Goal: Task Accomplishment & Management: Manage account settings

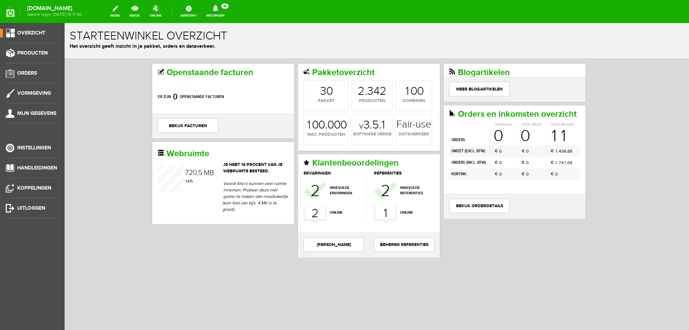
click at [225, 10] on icon at bounding box center [215, 8] width 18 height 6
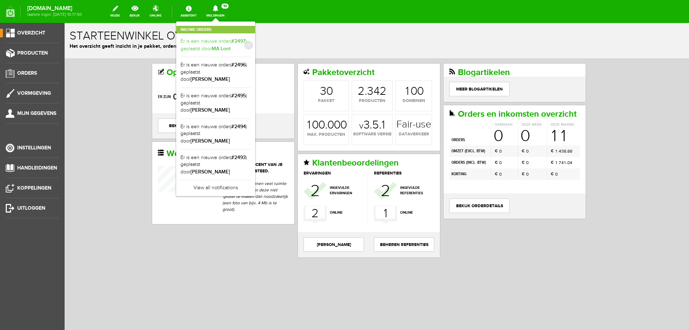
click at [228, 44] on link "Er is een nieuwe order( #2497 ) geplaatst door MA Lont" at bounding box center [216, 45] width 70 height 15
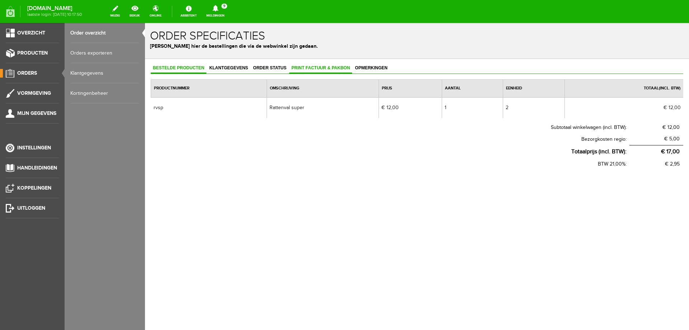
click at [304, 66] on span "Print factuur & pakbon" at bounding box center [320, 67] width 63 height 5
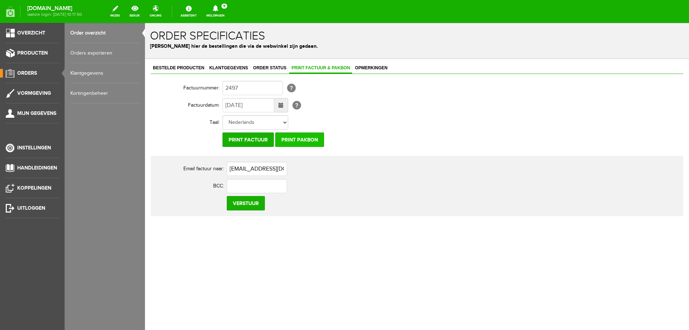
click at [306, 140] on input "Print pakbon" at bounding box center [299, 139] width 49 height 14
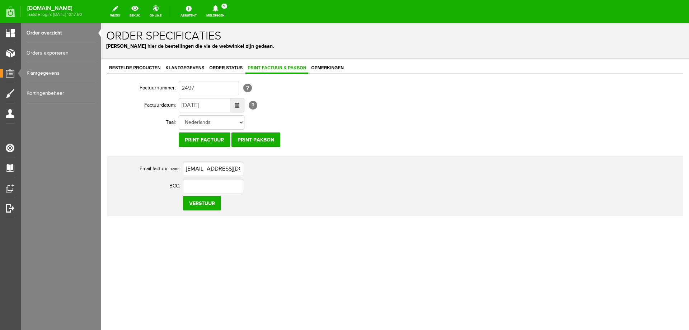
drag, startPoint x: 151, startPoint y: 118, endPoint x: 157, endPoint y: 113, distance: 7.6
click at [151, 118] on th "Taal:" at bounding box center [143, 122] width 72 height 17
click at [218, 8] on icon at bounding box center [216, 8] width 6 height 6
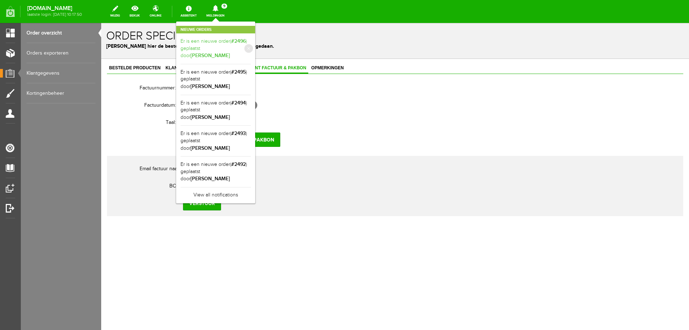
click at [231, 49] on link "Er is een nieuwe order( #2496 ) geplaatst door [PERSON_NAME]" at bounding box center [216, 49] width 70 height 22
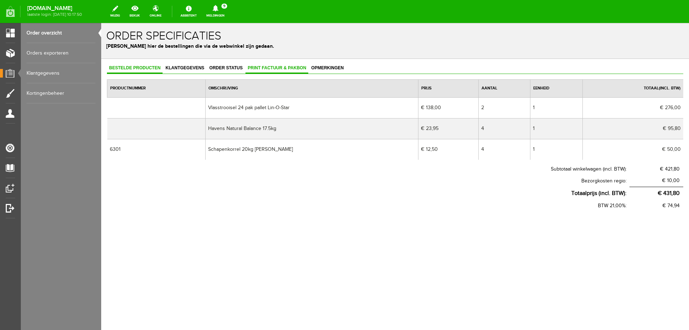
click at [295, 70] on span "Print factuur & pakbon" at bounding box center [277, 67] width 63 height 5
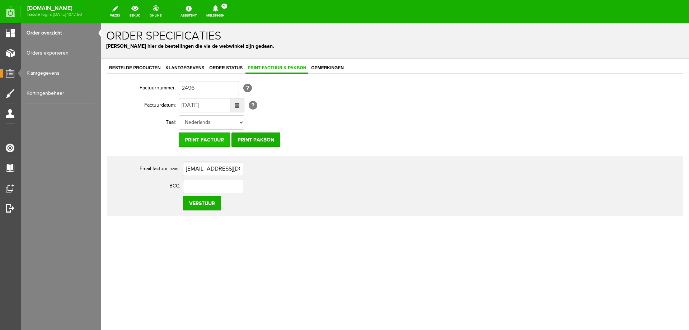
click at [215, 138] on input "Print factuur" at bounding box center [204, 139] width 51 height 14
click at [229, 12] on link "Meldingen 8 Nieuwe orders Er is een nieuwe order( #2495 ) geplaatst door [PERSO…" at bounding box center [215, 12] width 27 height 16
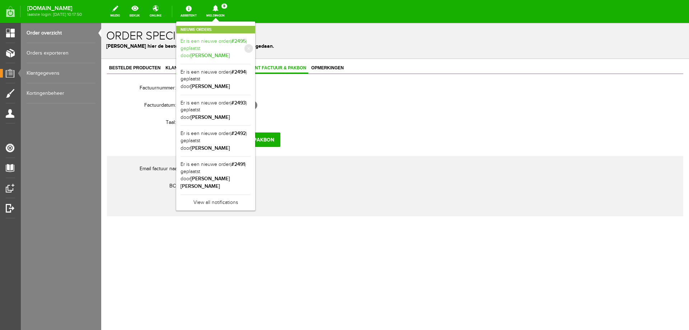
click at [232, 42] on link "Er is een nieuwe order( #2495 ) geplaatst door [PERSON_NAME]" at bounding box center [216, 49] width 70 height 22
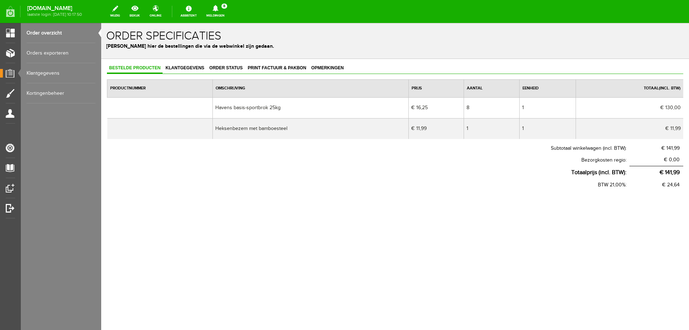
click at [258, 61] on div "Bestelde producten Klantgegevens Order status Print factuur & pakbon Opmerkinge…" at bounding box center [395, 150] width 588 height 182
click at [259, 66] on span "Print factuur & pakbon" at bounding box center [277, 67] width 63 height 5
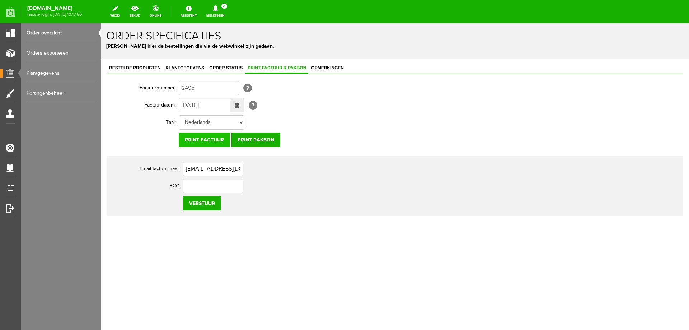
click at [219, 141] on input "Print factuur" at bounding box center [204, 139] width 51 height 14
click at [229, 14] on link "Meldingen 7 Nieuwe orders Er is een nieuwe order( #2494 ) geplaatst door [PERSO…" at bounding box center [215, 12] width 27 height 16
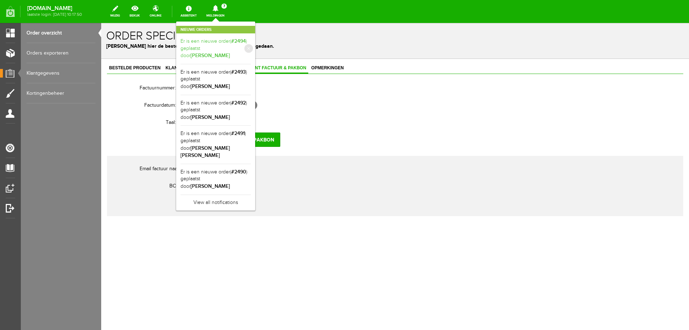
click at [230, 52] on b "[PERSON_NAME]" at bounding box center [210, 55] width 39 height 6
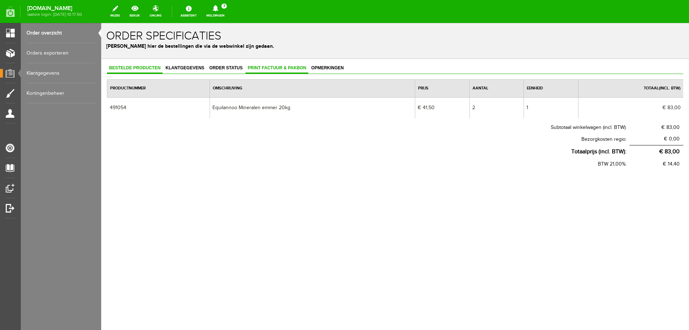
click at [276, 65] on link "Print factuur & pakbon" at bounding box center [277, 68] width 63 height 10
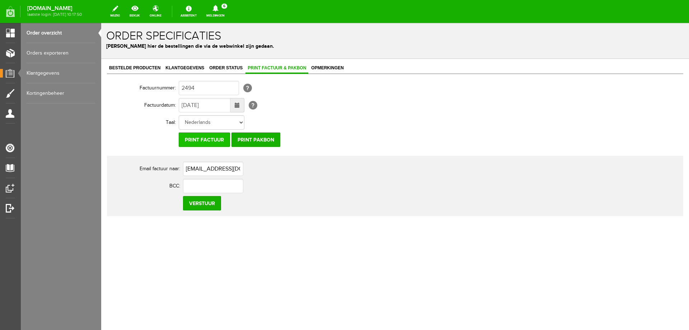
click at [220, 135] on input "Print factuur" at bounding box center [204, 139] width 51 height 14
click at [227, 6] on span "6" at bounding box center [225, 6] width 6 height 5
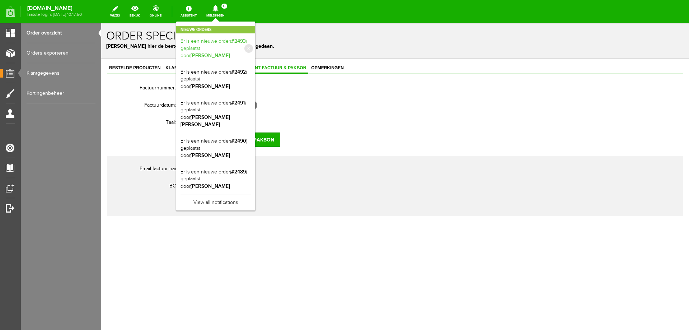
click at [250, 52] on link "Er is een nieuwe order( #2493 ) geplaatst door [PERSON_NAME]" at bounding box center [216, 49] width 70 height 22
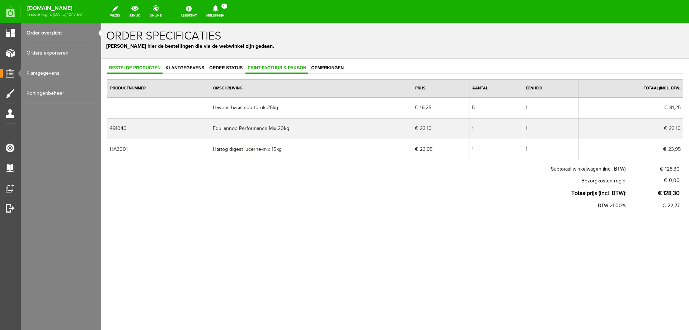
click at [264, 65] on link "Print factuur & pakbon" at bounding box center [277, 68] width 63 height 10
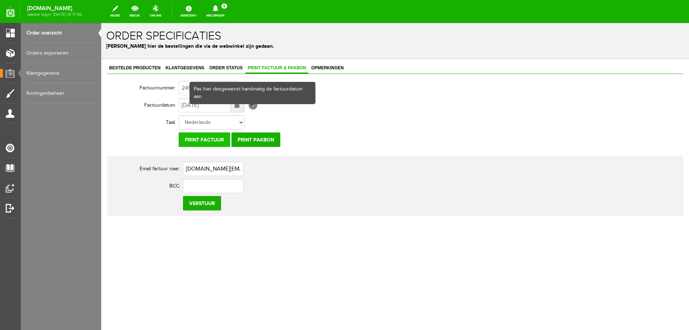
click at [222, 135] on input "Print factuur" at bounding box center [204, 139] width 51 height 14
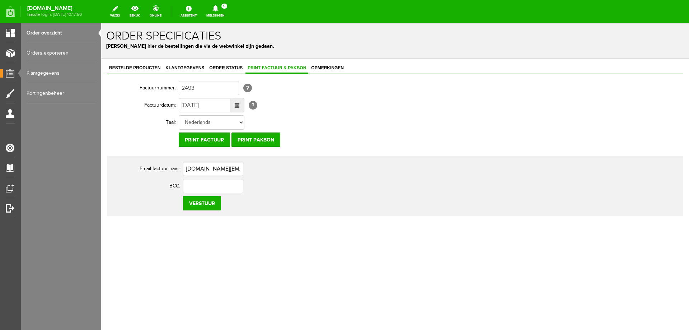
click at [218, 6] on icon at bounding box center [216, 8] width 6 height 6
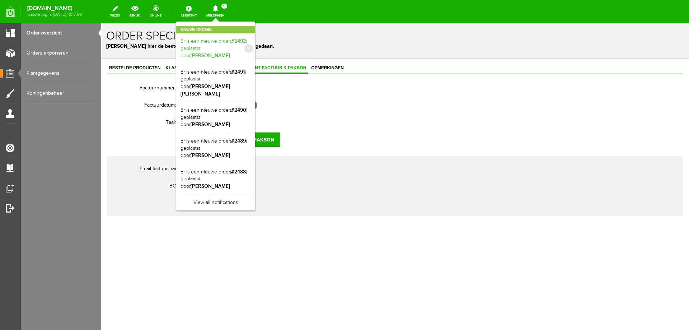
click at [246, 43] on b "#2492" at bounding box center [238, 41] width 15 height 6
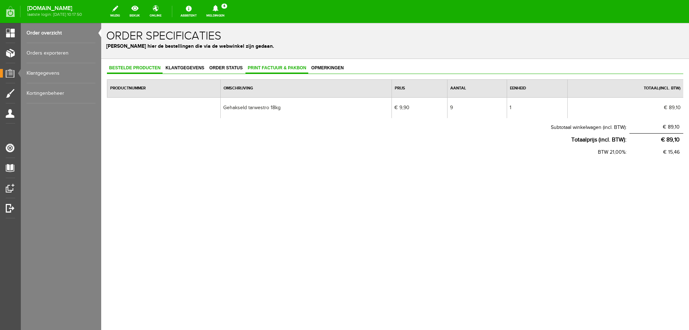
click at [266, 69] on span "Print factuur & pakbon" at bounding box center [277, 67] width 63 height 5
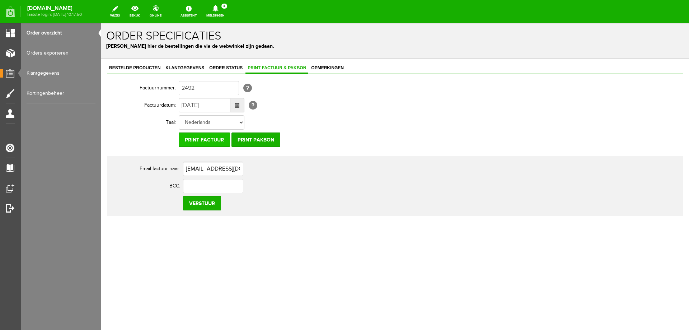
click at [216, 141] on input "Print factuur" at bounding box center [204, 139] width 51 height 14
click at [229, 13] on link "Meldingen 4 Nieuwe orders Er is een nieuwe order( #2491 ) geplaatst door [PERSO…" at bounding box center [215, 12] width 27 height 16
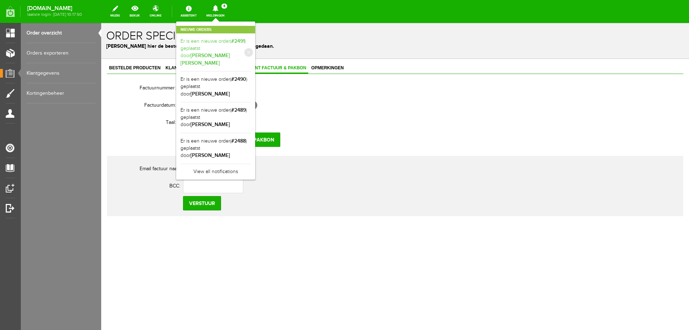
click at [230, 52] on b "[PERSON_NAME] [PERSON_NAME]" at bounding box center [206, 59] width 50 height 14
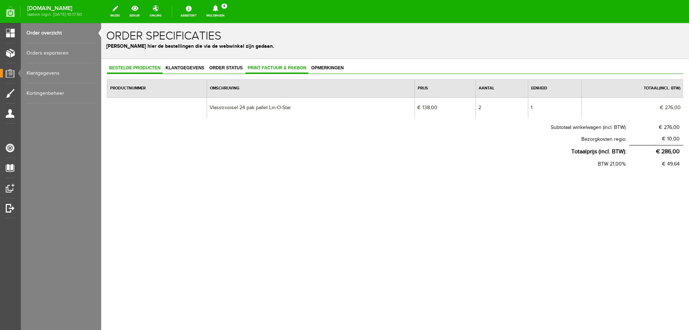
click at [253, 66] on span "Print factuur & pakbon" at bounding box center [277, 67] width 63 height 5
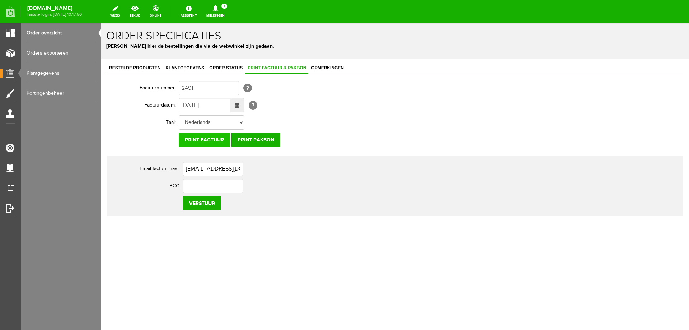
click at [202, 140] on input "Print factuur" at bounding box center [204, 139] width 51 height 14
click at [225, 7] on icon at bounding box center [215, 8] width 18 height 6
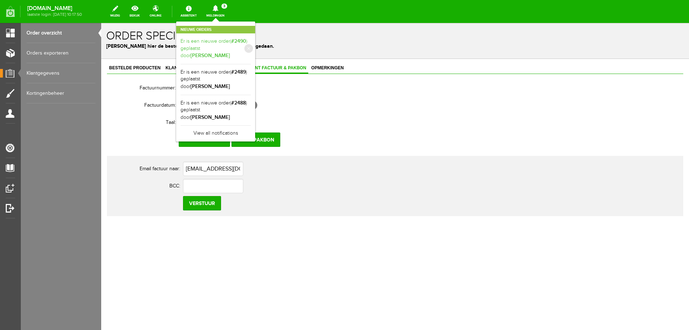
click at [230, 52] on b "[PERSON_NAME]" at bounding box center [210, 55] width 39 height 6
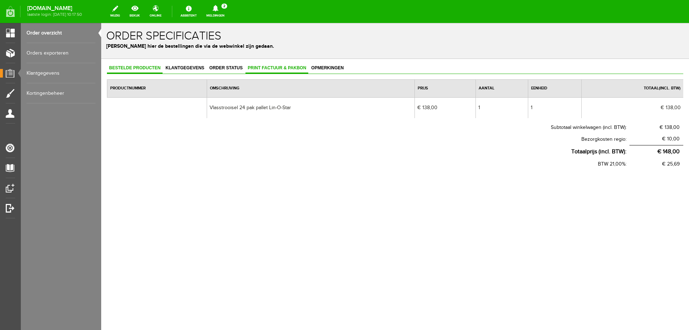
click at [290, 64] on link "Print factuur & pakbon" at bounding box center [277, 68] width 63 height 10
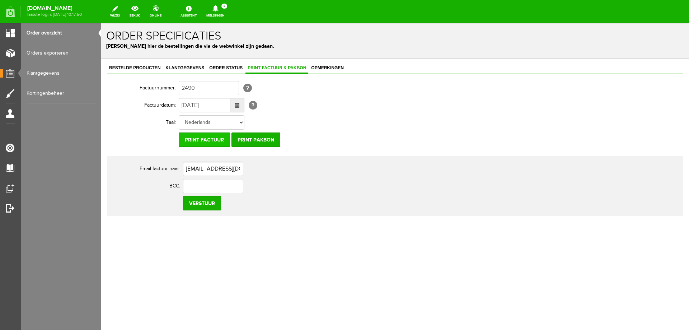
click at [202, 145] on input "Print factuur" at bounding box center [204, 139] width 51 height 14
click at [225, 11] on icon at bounding box center [215, 8] width 18 height 6
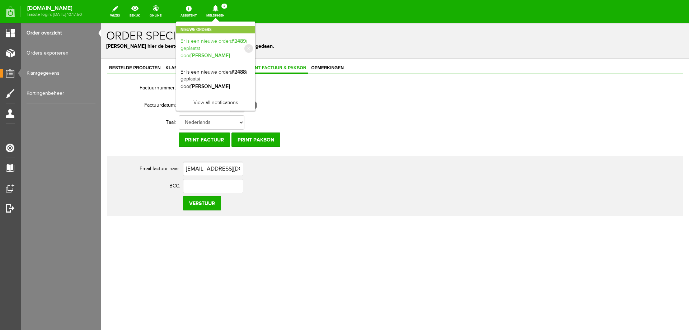
click at [230, 52] on b "[PERSON_NAME]" at bounding box center [210, 55] width 39 height 6
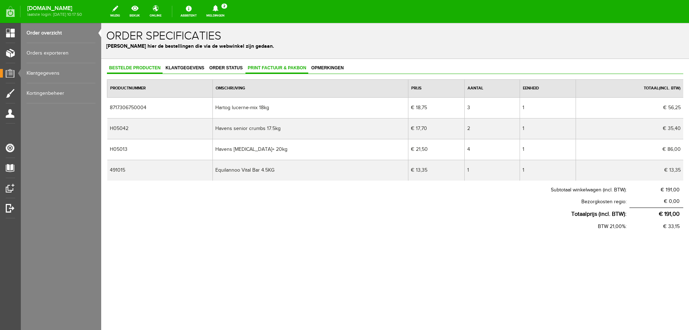
click at [273, 69] on span "Print factuur & pakbon" at bounding box center [277, 67] width 63 height 5
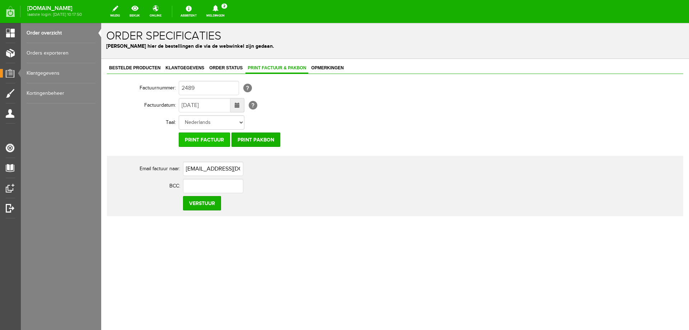
click at [211, 141] on input "Print factuur" at bounding box center [204, 139] width 51 height 14
click at [225, 10] on icon at bounding box center [215, 8] width 18 height 6
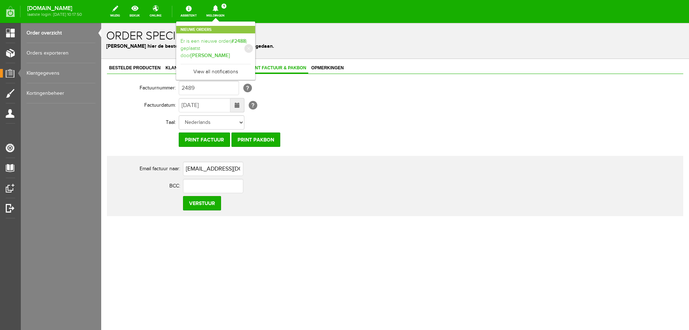
click at [230, 52] on b "[PERSON_NAME]" at bounding box center [210, 55] width 39 height 6
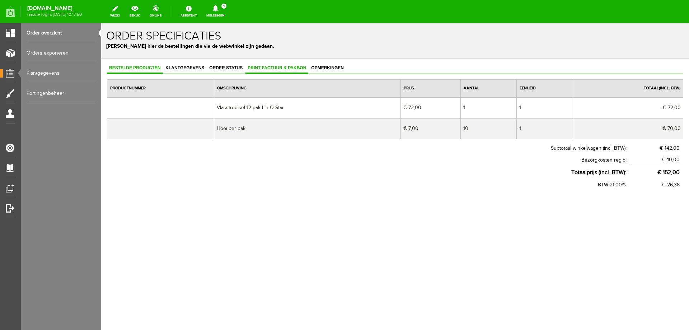
click at [263, 63] on link "Print factuur & pakbon" at bounding box center [277, 68] width 63 height 10
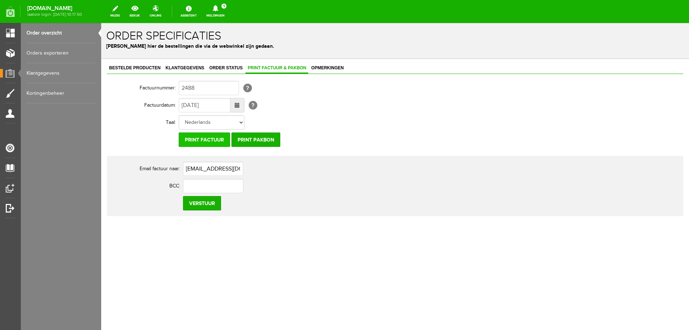
click at [211, 143] on input "Print factuur" at bounding box center [204, 139] width 51 height 14
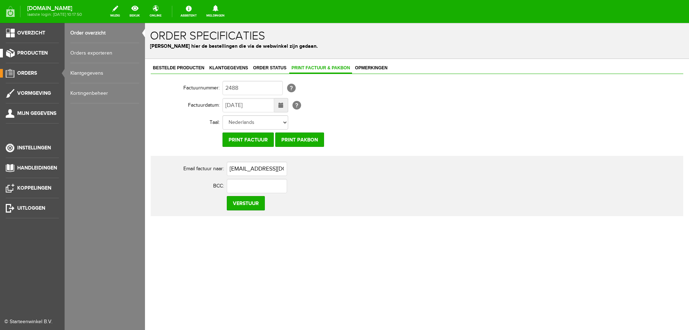
click at [6, 55] on link "Producten" at bounding box center [29, 53] width 59 height 9
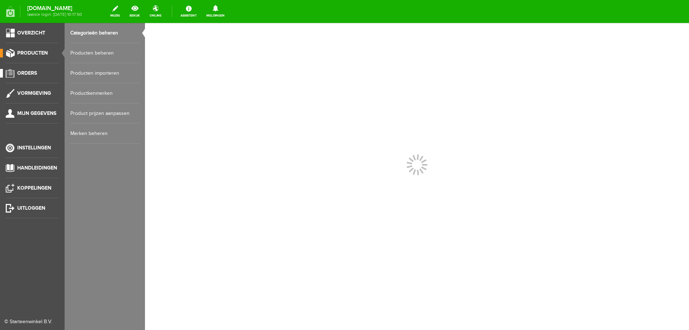
click at [34, 75] on span "Orders" at bounding box center [27, 73] width 20 height 6
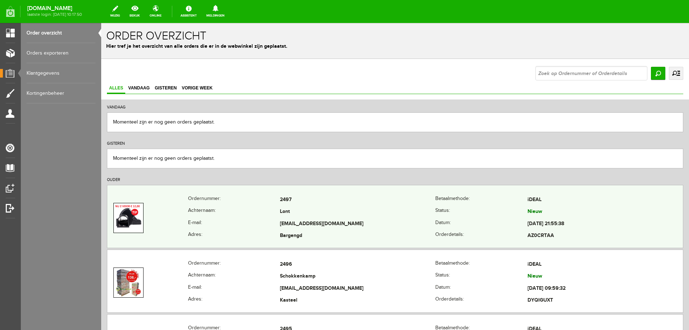
click at [339, 217] on td "Lont" at bounding box center [357, 212] width 155 height 12
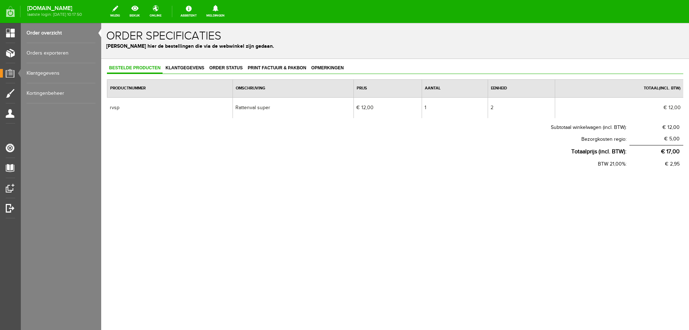
click at [273, 62] on div "Bestelde producten Klantgegevens Order status Print factuur & pakbon Opmerkinge…" at bounding box center [395, 140] width 588 height 162
click at [271, 62] on div "Bestelde producten Klantgegevens Order status Print factuur & pakbon Opmerkinge…" at bounding box center [395, 140] width 588 height 162
click at [272, 73] on link "Print factuur & pakbon" at bounding box center [277, 68] width 63 height 10
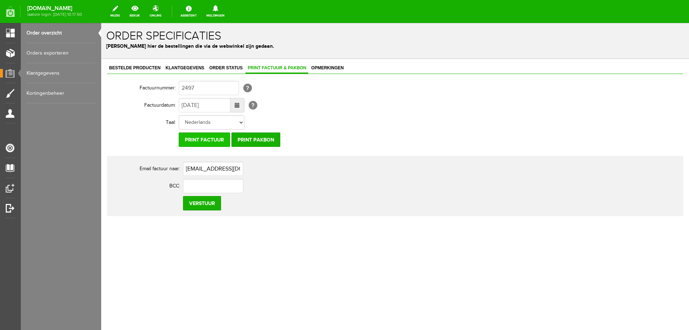
click at [201, 138] on input "Print factuur" at bounding box center [204, 139] width 51 height 14
drag, startPoint x: 239, startPoint y: 170, endPoint x: 68, endPoint y: 172, distance: 171.6
click at [101, 172] on html "x Order specificaties Beheer hier de bestellingen die via de webwinkel zijn ged…" at bounding box center [395, 176] width 588 height 307
type input "C"
click at [64, 54] on link "Orders exporteren" at bounding box center [61, 53] width 69 height 20
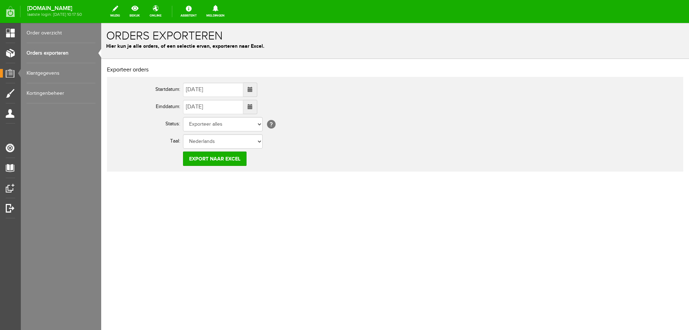
click at [59, 37] on link "Order overzicht" at bounding box center [61, 33] width 69 height 20
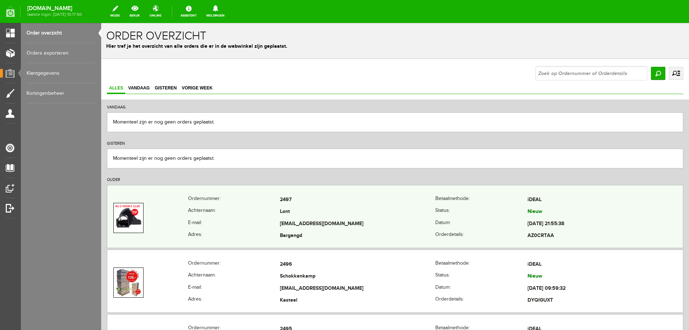
drag, startPoint x: 278, startPoint y: 224, endPoint x: 325, endPoint y: 226, distance: 47.8
click at [325, 226] on tr "E-mail: [EMAIL_ADDRESS][DOMAIN_NAME] Datum: [DATE] 21:55:38" at bounding box center [395, 224] width 576 height 12
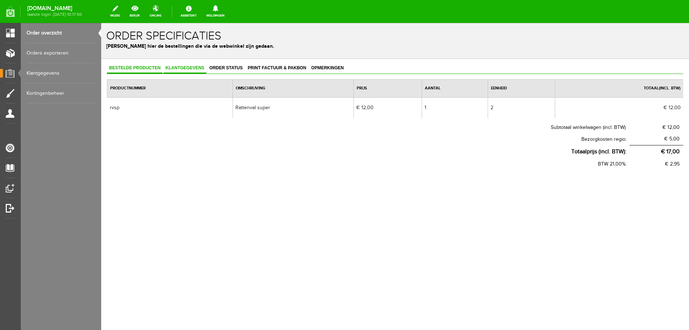
click at [188, 66] on span "Klantgegevens" at bounding box center [184, 67] width 43 height 5
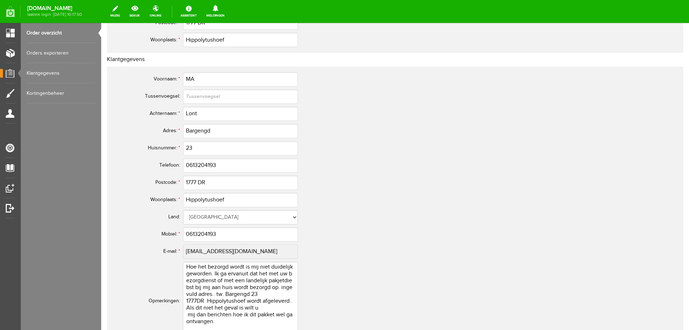
scroll to position [251, 0]
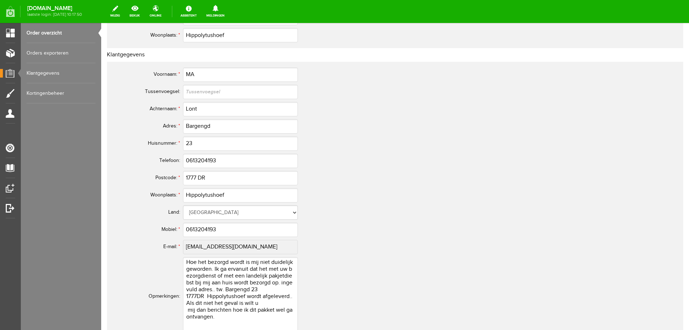
click at [167, 256] on tbody "Voornaam: * MA [GEOGRAPHIC_DATA]: Achternaam: * Lont Adres: * Bargengd Huisnumm…" at bounding box center [283, 201] width 345 height 271
